Goal: Information Seeking & Learning: Find specific fact

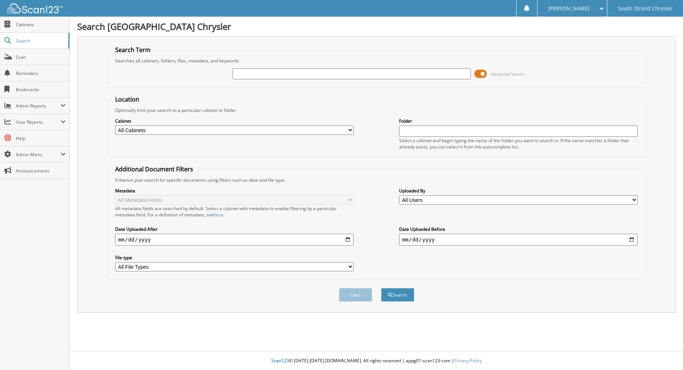
click at [247, 75] on input "text" at bounding box center [352, 73] width 239 height 11
type input "50290"
click at [381, 288] on button "Search" at bounding box center [397, 295] width 33 height 14
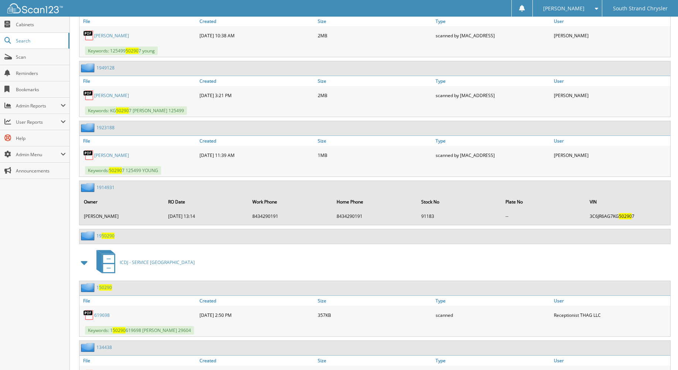
scroll to position [1071, 0]
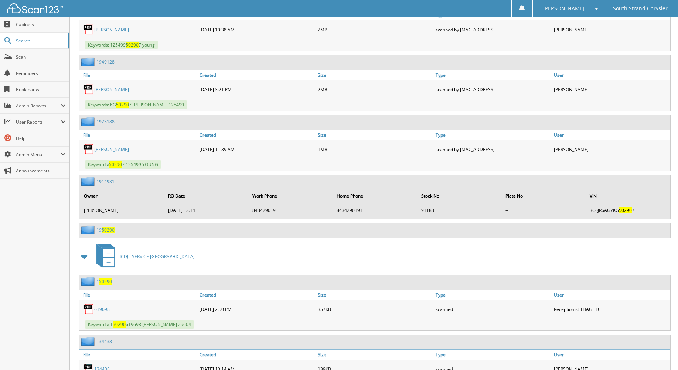
click at [108, 229] on span "50290" at bounding box center [108, 230] width 13 height 6
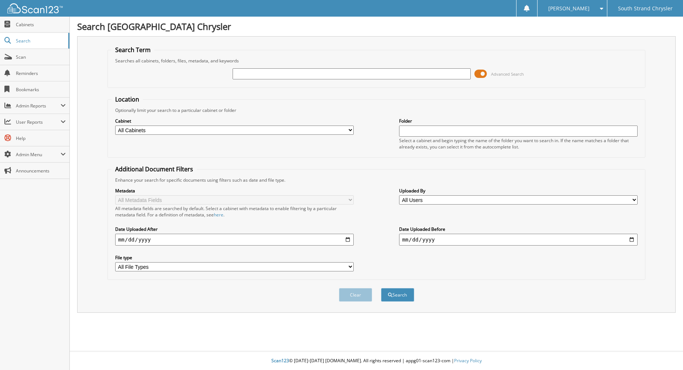
click at [245, 71] on input "text" at bounding box center [352, 73] width 239 height 11
type input "49933"
click at [381, 288] on button "Search" at bounding box center [397, 295] width 33 height 14
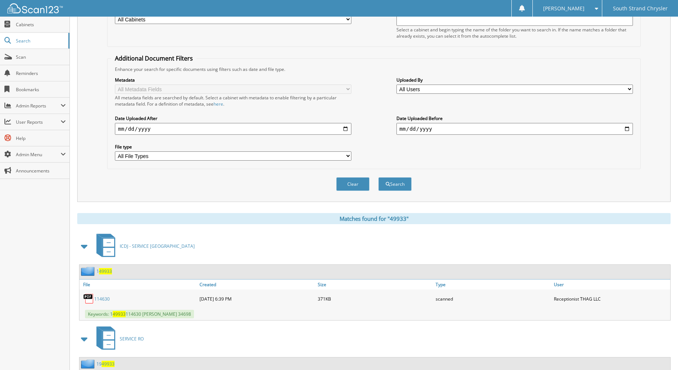
scroll to position [136, 0]
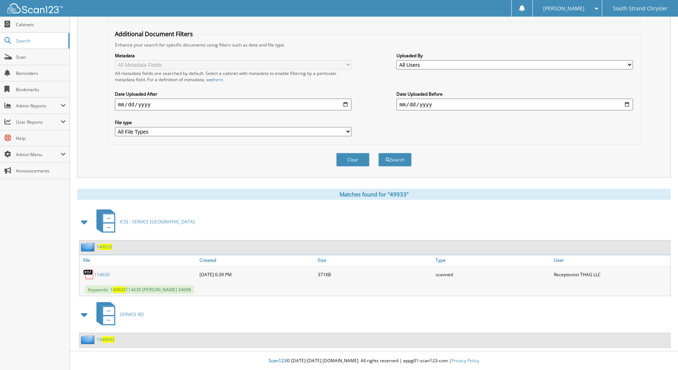
click at [104, 341] on span "49933" at bounding box center [108, 339] width 13 height 6
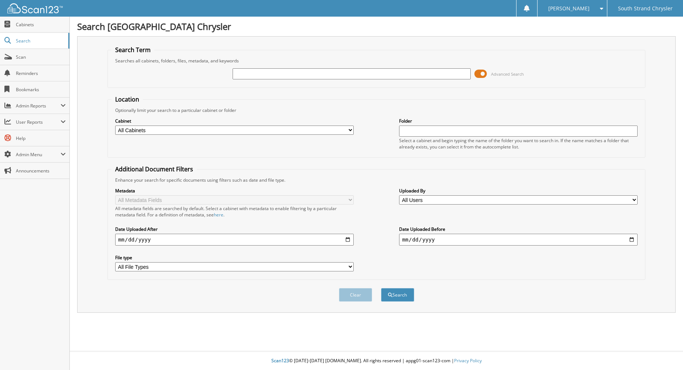
click at [270, 75] on input "text" at bounding box center [352, 73] width 239 height 11
type input "50684"
click at [381, 288] on button "Search" at bounding box center [397, 295] width 33 height 14
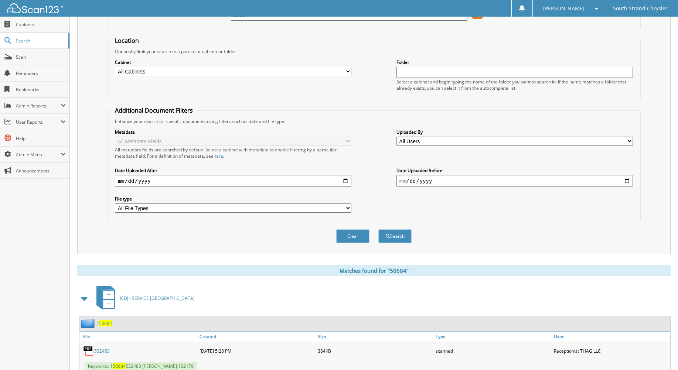
scroll to position [136, 0]
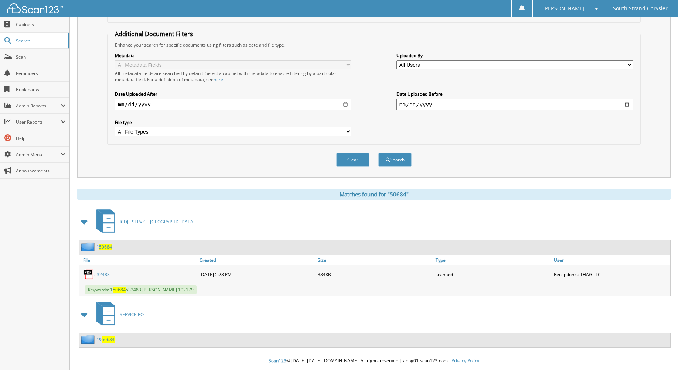
click at [102, 339] on span "50684" at bounding box center [108, 339] width 13 height 6
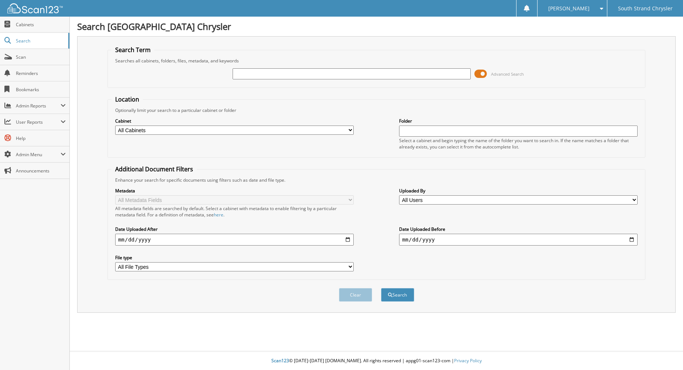
click at [248, 74] on input "text" at bounding box center [352, 73] width 239 height 11
type input "50846"
click at [381, 288] on button "Search" at bounding box center [397, 295] width 33 height 14
